Goal: Find specific page/section: Find specific page/section

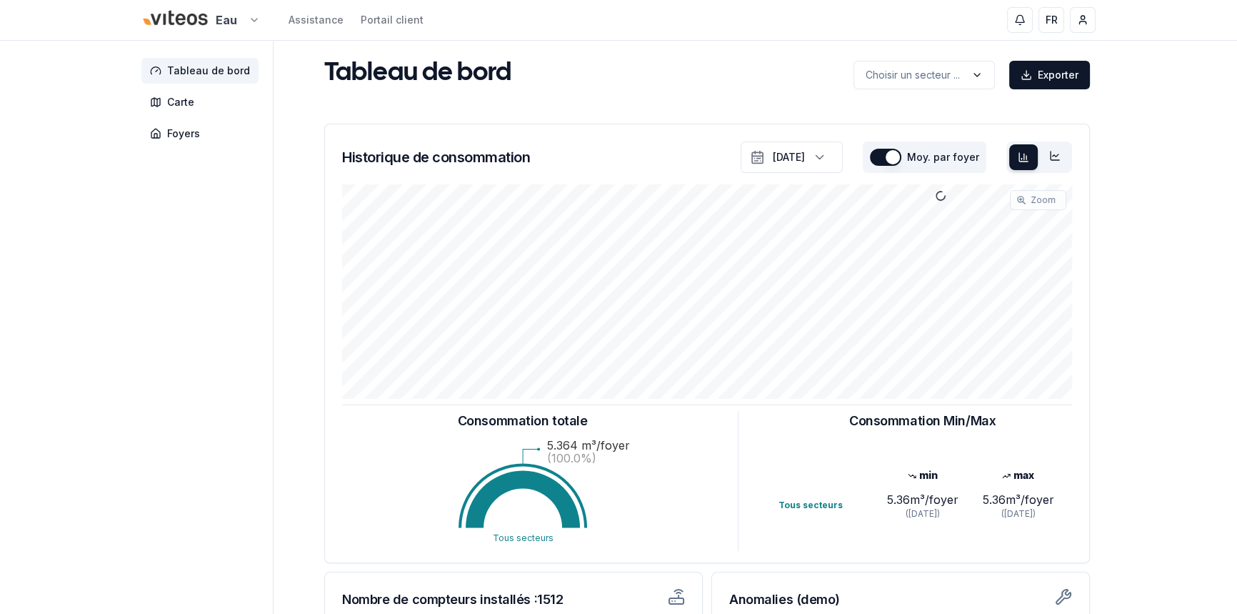
click at [250, 19] on html "Eau Assistance Portail client FR [PERSON_NAME] Tableau de bord Carte Foyers Tab…" at bounding box center [618, 442] width 1237 height 885
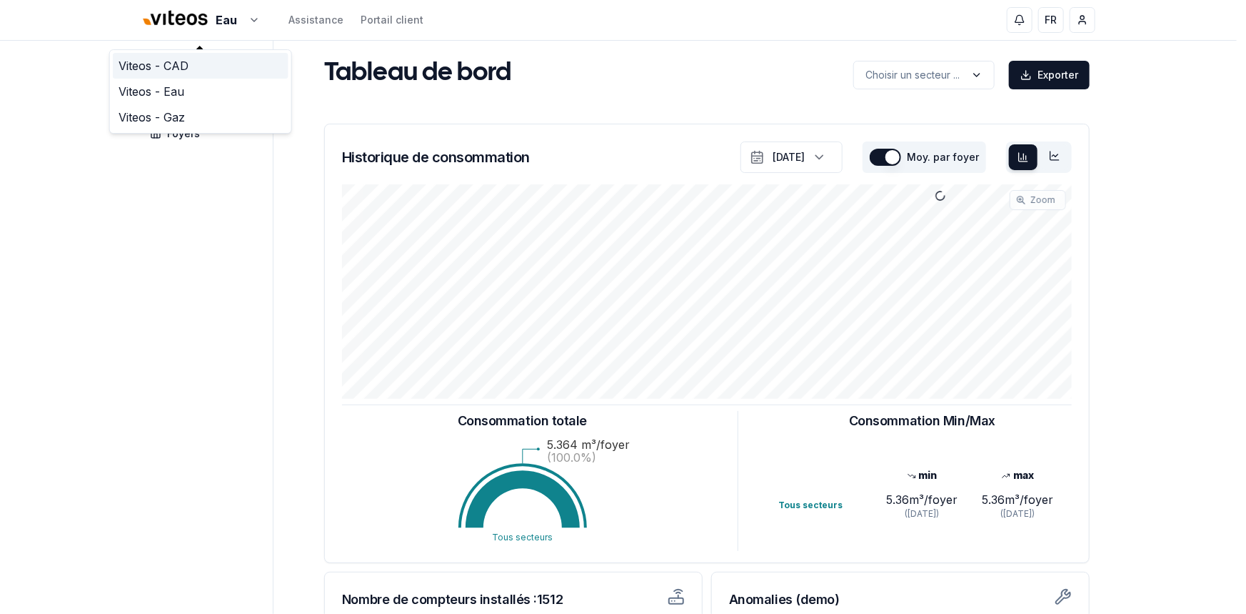
click at [172, 70] on link "Viteos - CAD" at bounding box center [201, 66] width 176 height 26
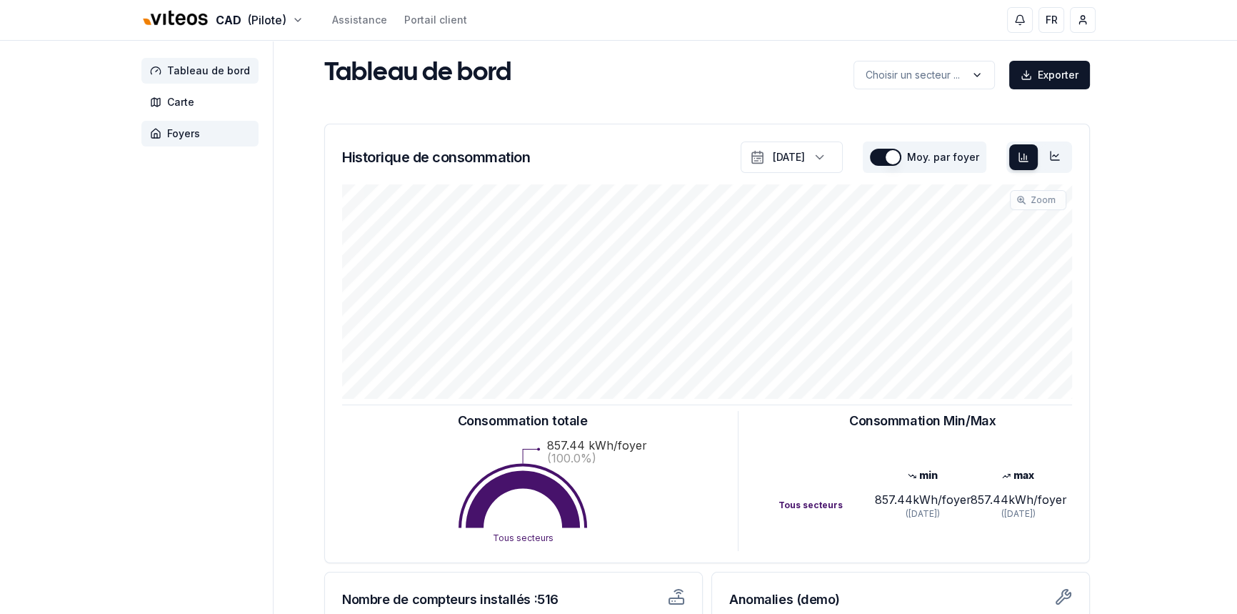
click at [176, 129] on span "Foyers" at bounding box center [183, 133] width 33 height 14
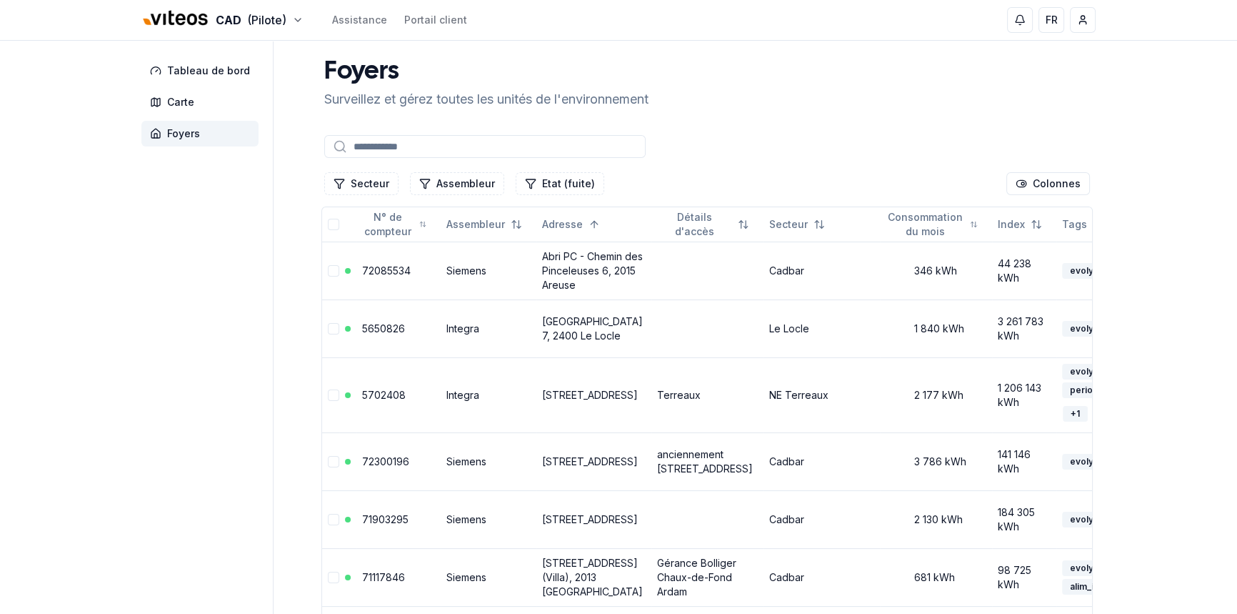
click at [379, 146] on input at bounding box center [484, 146] width 321 height 23
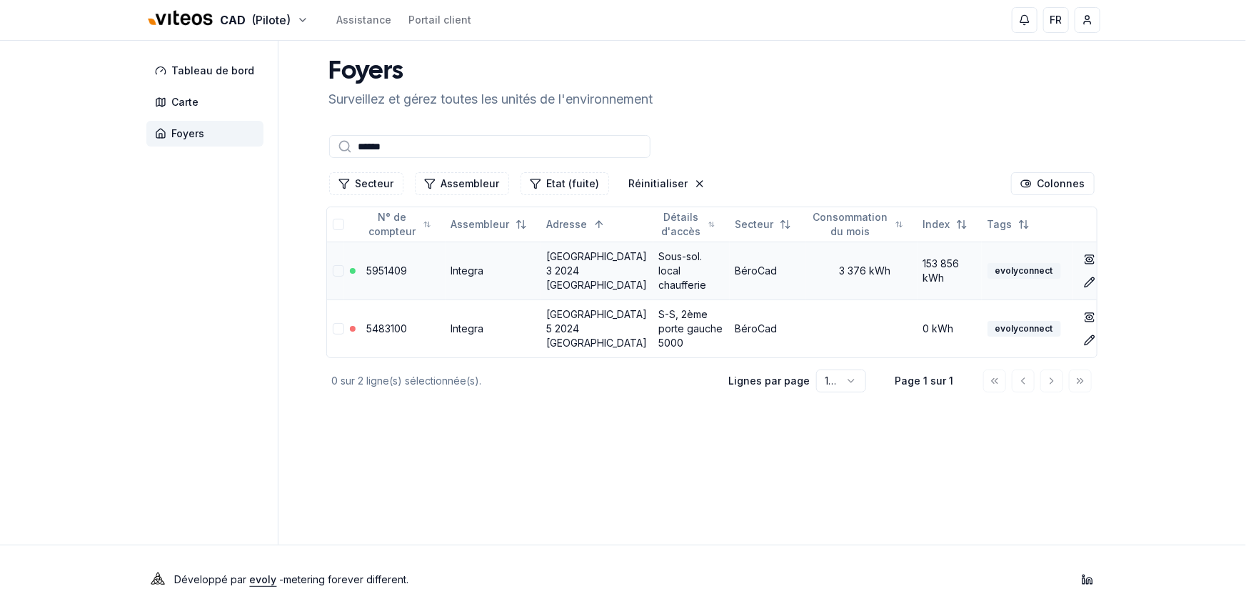
type input "******"
click at [562, 263] on link "[GEOGRAPHIC_DATA] 3 2024 [GEOGRAPHIC_DATA]" at bounding box center [597, 270] width 101 height 41
